Goal: Check status: Check status

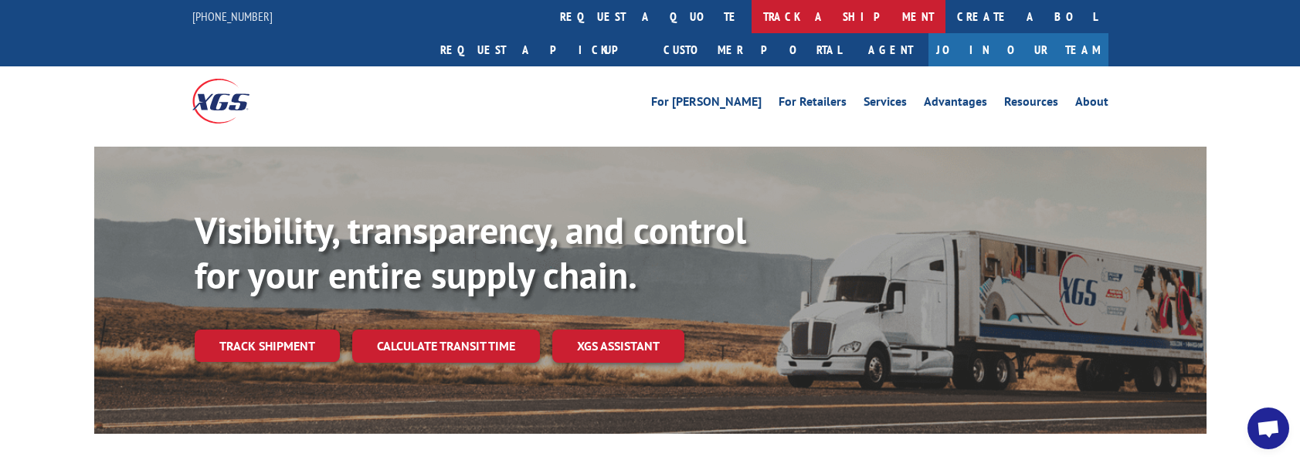
click at [751, 15] on link "track a shipment" at bounding box center [848, 16] width 194 height 33
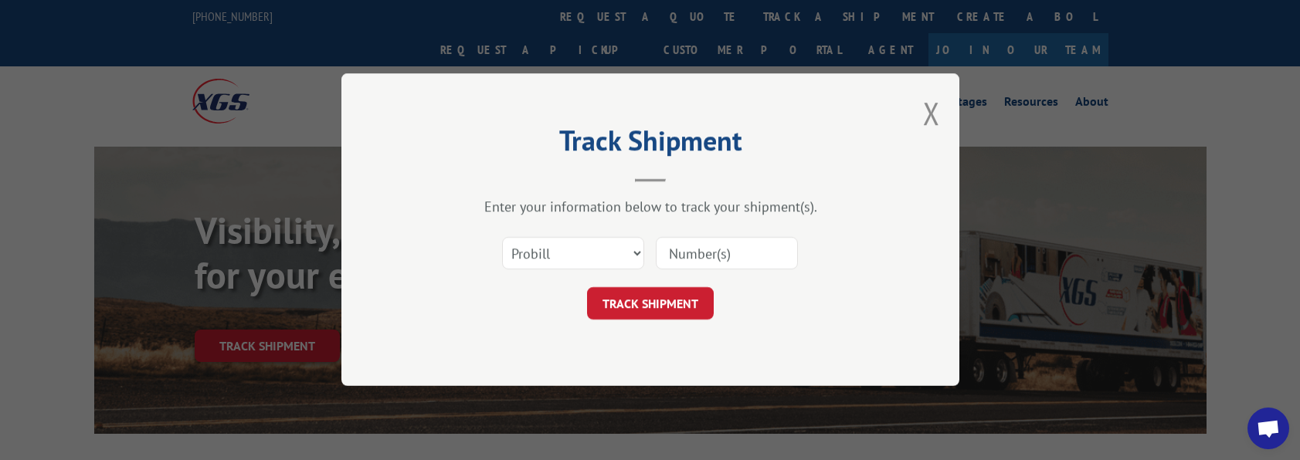
click at [707, 258] on input at bounding box center [727, 254] width 142 height 32
click at [626, 263] on select "Select category... Probill BOL PO" at bounding box center [573, 254] width 142 height 32
select select "bol"
click at [502, 238] on select "Select category... Probill BOL PO" at bounding box center [573, 254] width 142 height 32
click at [692, 259] on input at bounding box center [727, 254] width 142 height 32
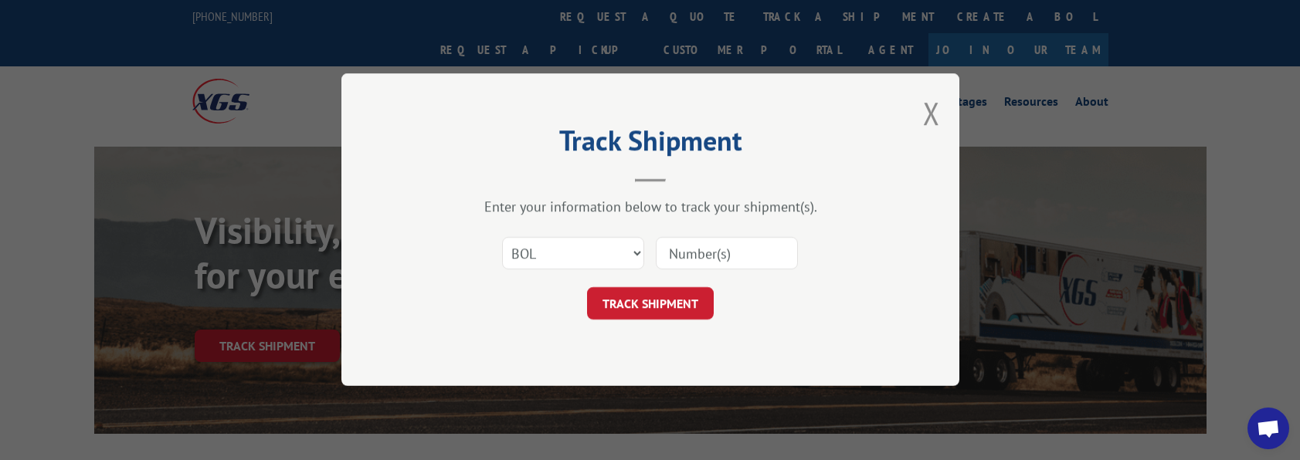
click at [692, 259] on input at bounding box center [727, 254] width 142 height 32
type input "7046051"
click at [687, 299] on button "TRACK SHIPMENT" at bounding box center [650, 304] width 127 height 32
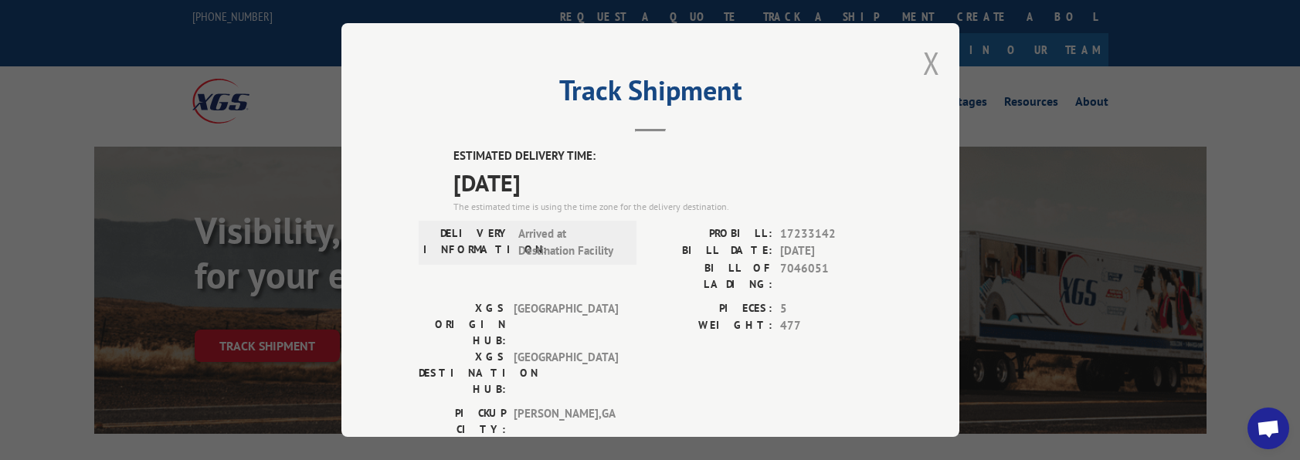
click at [925, 53] on button "Close modal" at bounding box center [931, 62] width 17 height 41
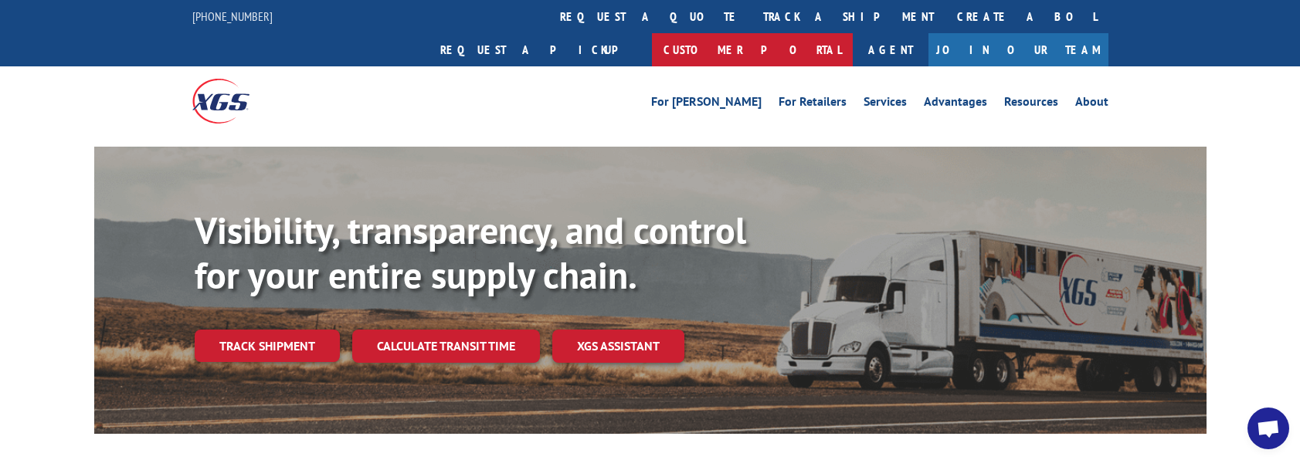
click at [853, 33] on link "Customer Portal" at bounding box center [752, 49] width 201 height 33
